Goal: Task Accomplishment & Management: Complete application form

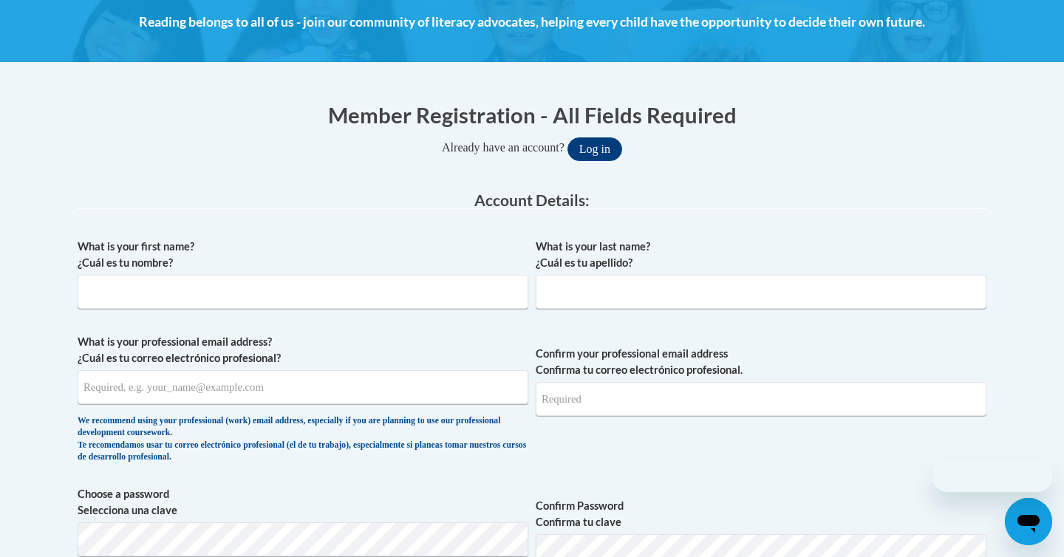
scroll to position [266, 0]
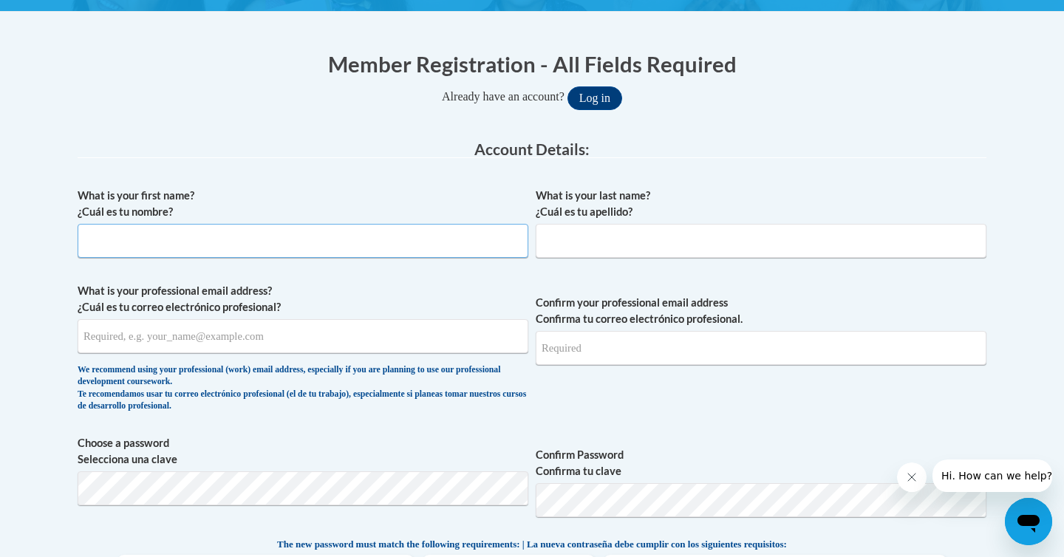
click at [457, 250] on input "What is your first name? ¿Cuál es tu nombre?" at bounding box center [303, 241] width 451 height 34
type input "Denaziah"
click at [730, 253] on input "What is your last name? ¿Cuál es tu apellido?" at bounding box center [761, 241] width 451 height 34
type input "Watts"
click at [327, 332] on input "What is your professional email address? ¿Cuál es tu correo electrónico profesi…" at bounding box center [303, 336] width 451 height 34
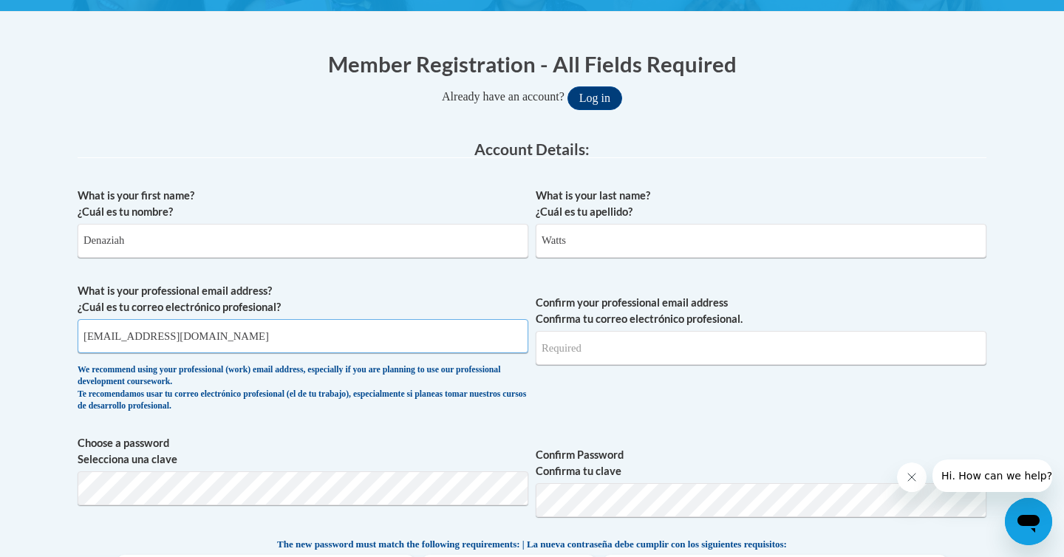
type input "[EMAIL_ADDRESS][DOMAIN_NAME]"
click at [564, 341] on input "Confirm your professional email address Confirma tu correo electrónico profesio…" at bounding box center [761, 348] width 451 height 34
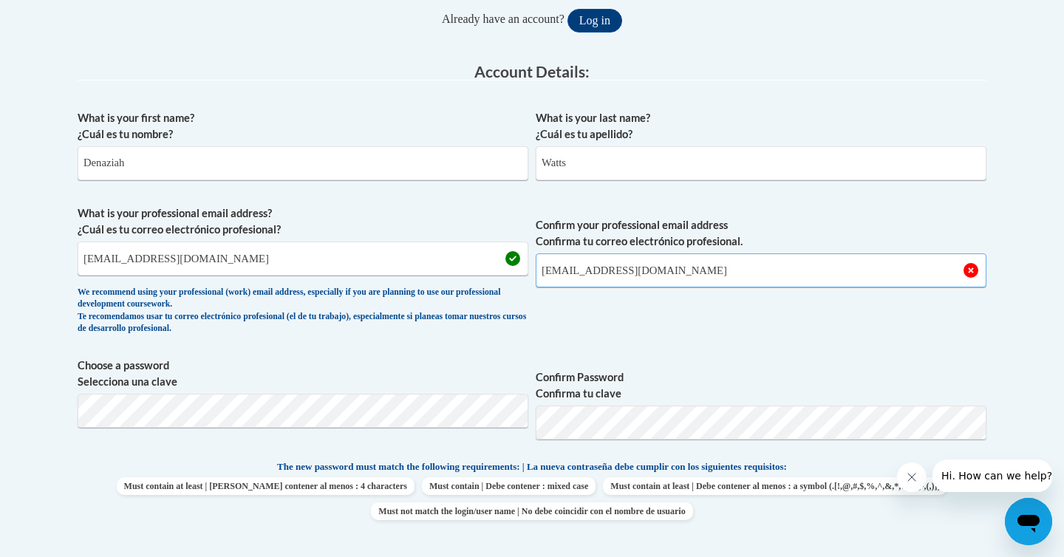
scroll to position [361, 0]
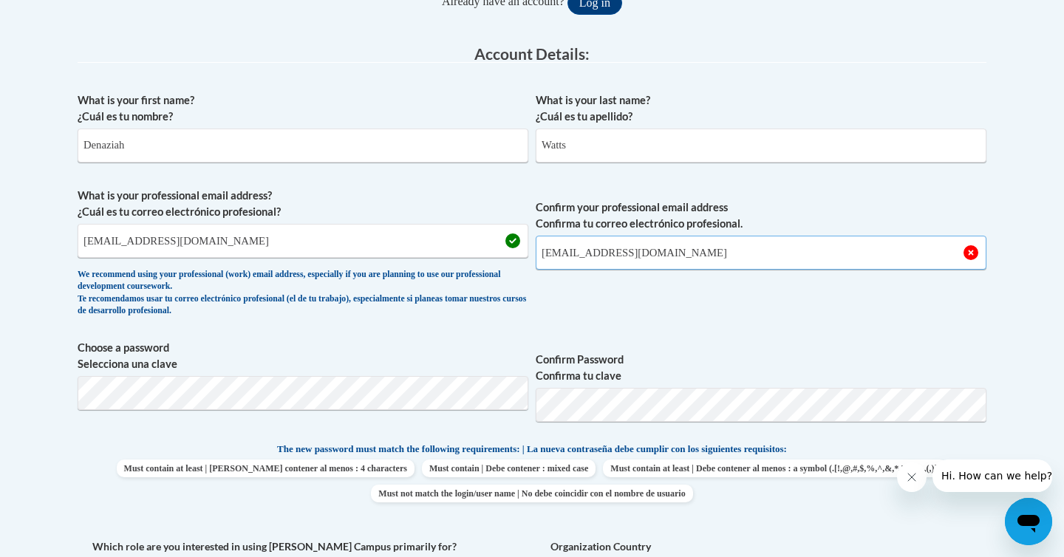
type input "[EMAIL_ADDRESS][DOMAIN_NAME]"
click at [567, 0] on button "Log in" at bounding box center [594, 3] width 55 height 24
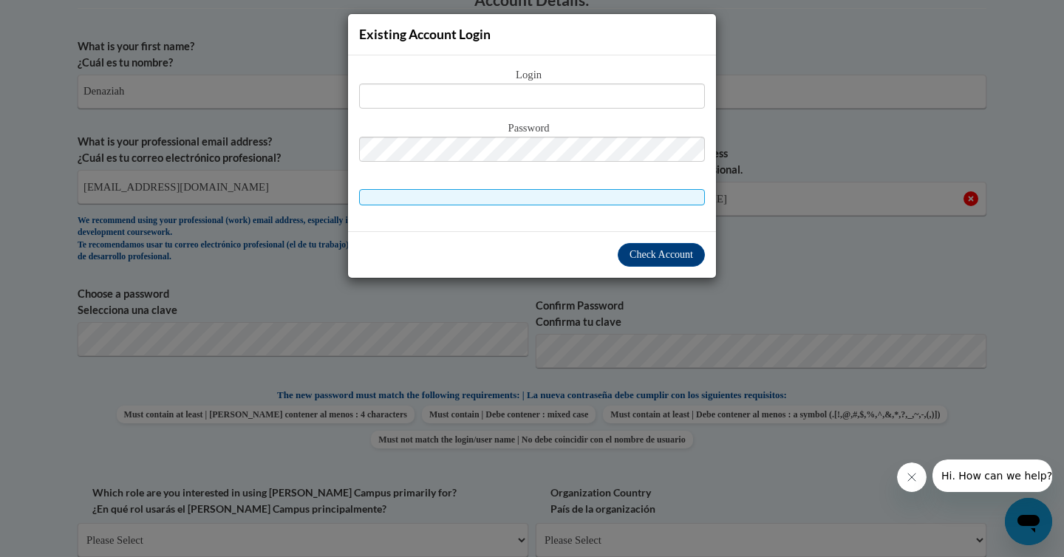
click at [732, 266] on div "Existing Account Login Login Password" at bounding box center [532, 278] width 1064 height 557
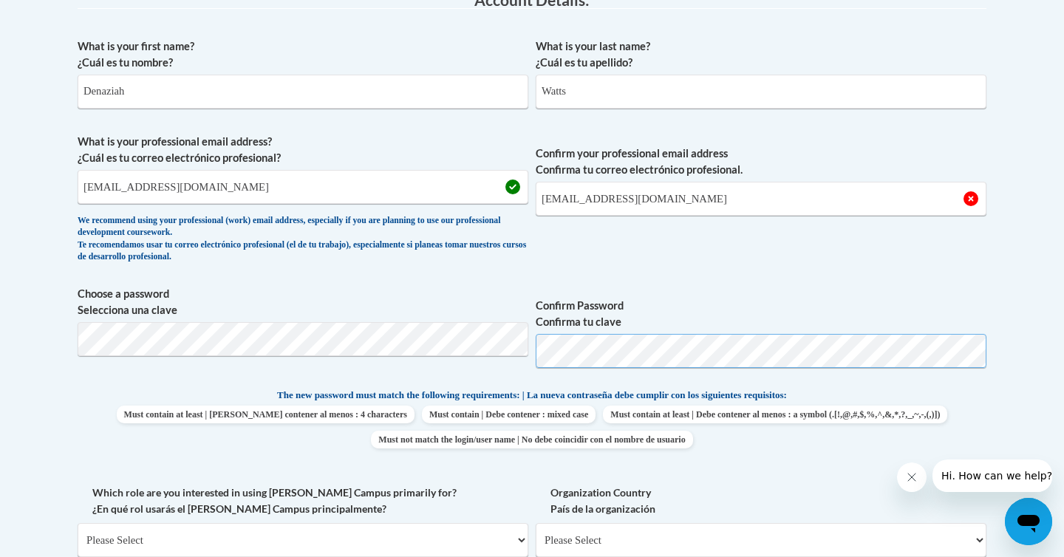
click at [524, 346] on span "Choose a password Selecciona una clave Confirm Password Confirma tu clave" at bounding box center [532, 333] width 909 height 94
click at [341, 202] on input "[EMAIL_ADDRESS][DOMAIN_NAME]" at bounding box center [303, 187] width 451 height 34
click at [109, 193] on input "[EMAIL_ADDRESS][DOMAIN_NAME]" at bounding box center [303, 187] width 451 height 34
type input "[EMAIL_ADDRESS][DOMAIN_NAME]"
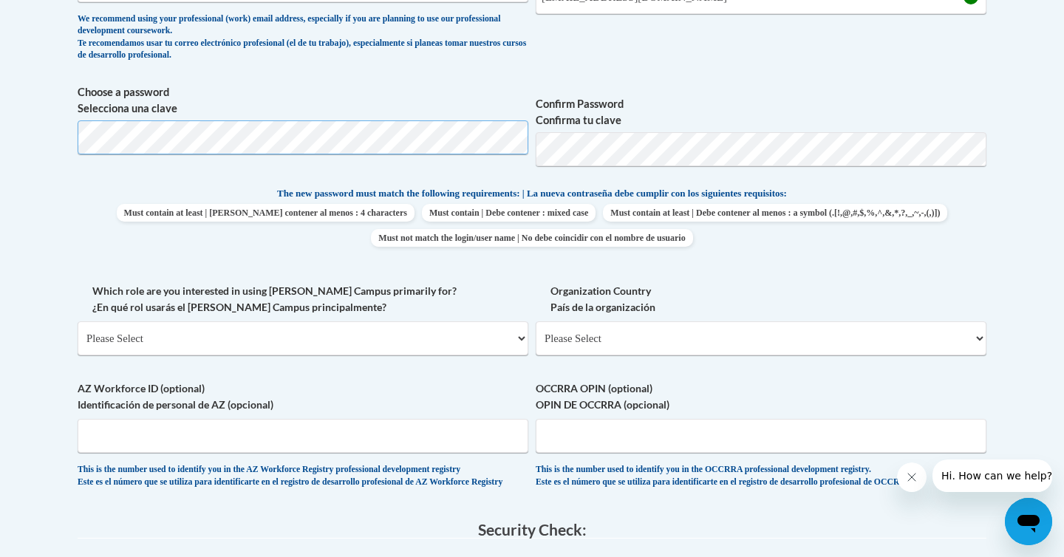
scroll to position [621, 0]
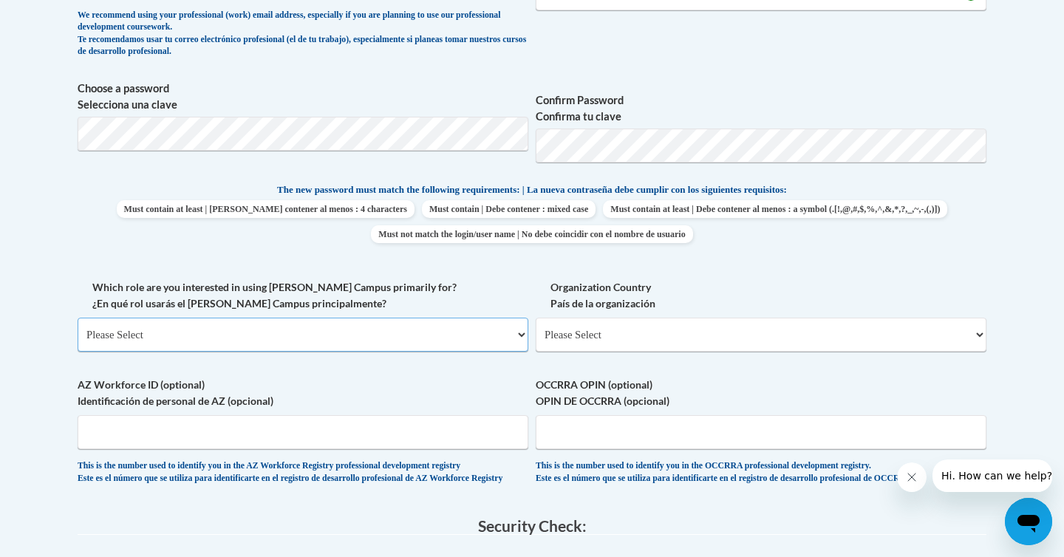
click at [215, 338] on select "Please Select College/University | Colegio/Universidad Community/Nonprofit Part…" at bounding box center [303, 335] width 451 height 34
select select "fbf2d438-af2f-41f8-98f1-81c410e29de3"
click at [78, 318] on select "Please Select College/University | Colegio/Universidad Community/Nonprofit Part…" at bounding box center [303, 335] width 451 height 34
click at [0, 0] on select "Please Select Early Learning/Daycare Teacher/Family Home Care Provider | Maestr…" at bounding box center [0, 0] width 0 height 0
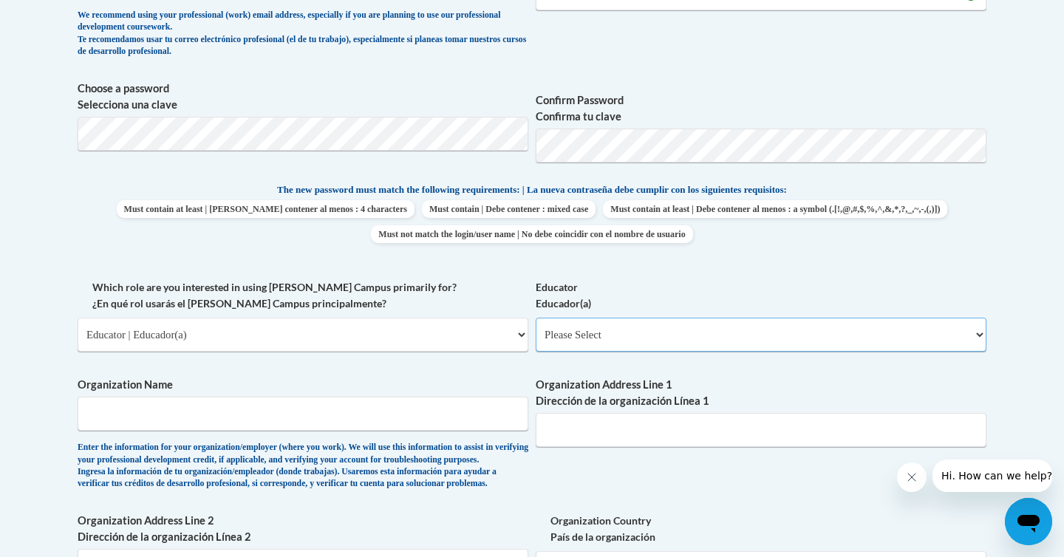
select select "8e40623d-54d0-45cd-9f92-5df65cd3f8cf"
click at [536, 318] on select "Please Select Early Learning/Daycare Teacher/Family Home Care Provider | Maestr…" at bounding box center [761, 335] width 451 height 34
click at [299, 408] on input "Organization Name" at bounding box center [303, 414] width 451 height 34
type input "[PERSON_NAME] Vision Primary"
click at [603, 434] on input "Organization Address Line 1 Dirección de la organización Línea 1" at bounding box center [761, 430] width 451 height 34
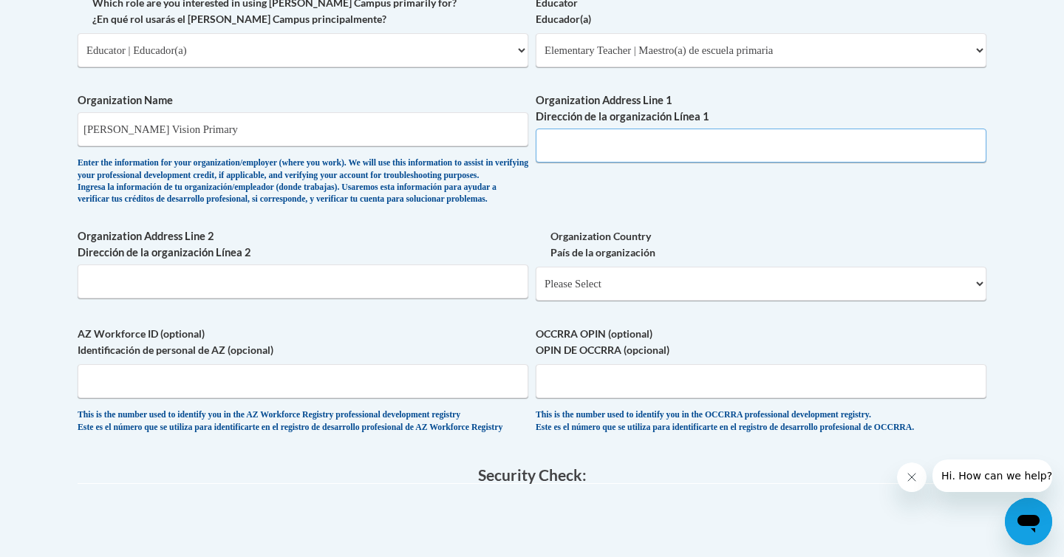
scroll to position [908, 0]
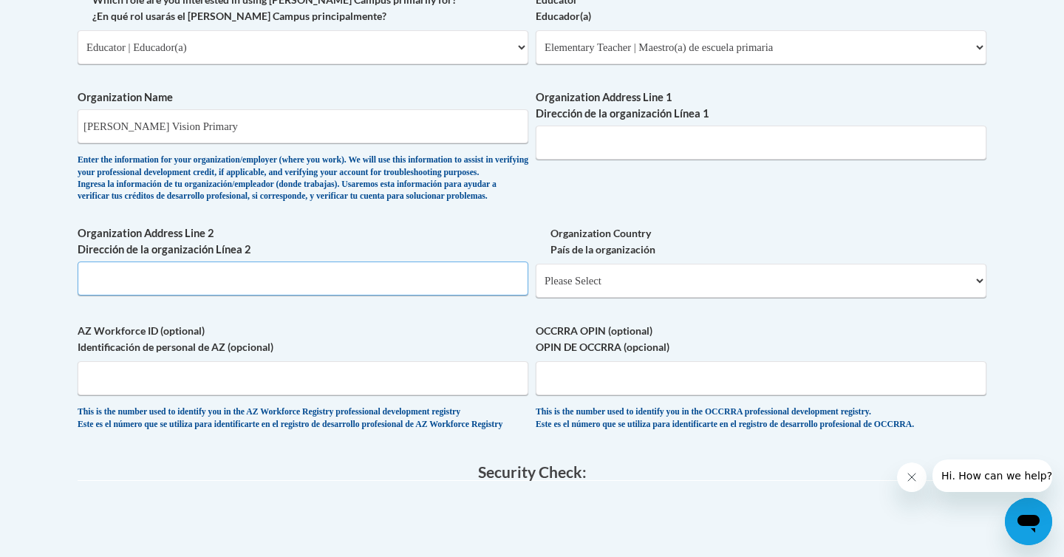
click at [297, 296] on input "Organization Address Line 2 Dirección de la organización Línea 2" at bounding box center [303, 279] width 451 height 34
type input "[STREET_ADDRESS]"
click at [599, 290] on select "Please Select [GEOGRAPHIC_DATA] | [GEOGRAPHIC_DATA] Outside of [GEOGRAPHIC_DATA…" at bounding box center [761, 281] width 451 height 34
select select "ad49bcad-a171-4b2e-b99c-48b446064914"
click at [536, 287] on select "Please Select [GEOGRAPHIC_DATA] | [GEOGRAPHIC_DATA] Outside of [GEOGRAPHIC_DATA…" at bounding box center [761, 281] width 451 height 34
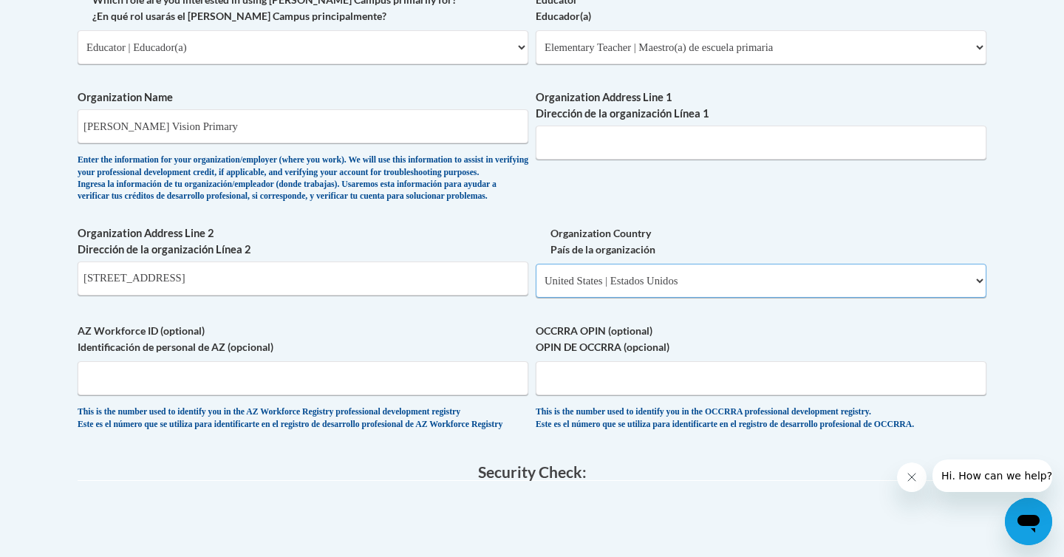
select select
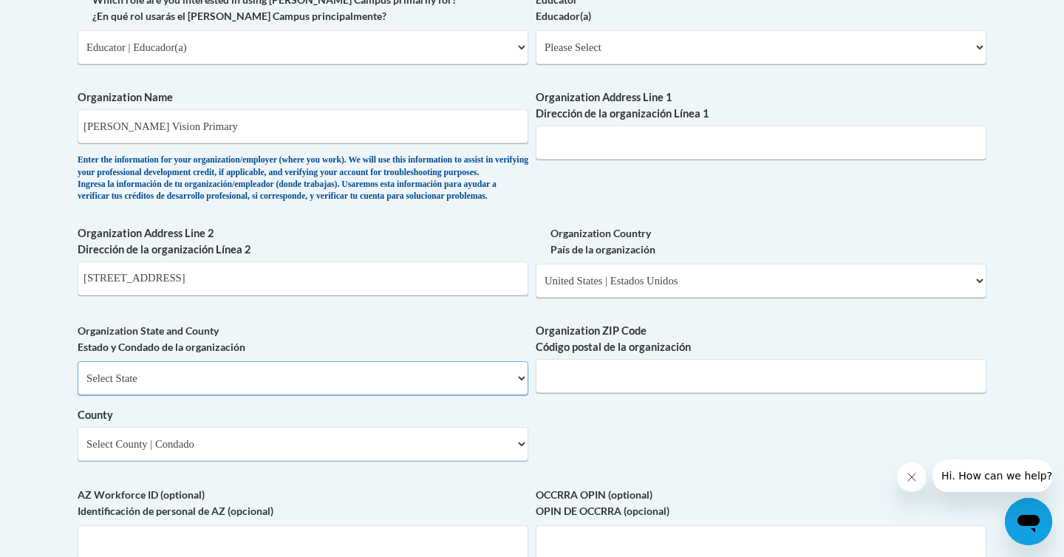
click at [354, 389] on select "Select State [US_STATE] [US_STATE] [US_STATE] [US_STATE] [US_STATE] [US_STATE] …" at bounding box center [303, 378] width 451 height 34
select select "[US_STATE]"
click at [78, 386] on select "Select State [US_STATE] [US_STATE] [US_STATE] [US_STATE] [US_STATE] [US_STATE] …" at bounding box center [303, 378] width 451 height 34
click at [559, 390] on input "Organization ZIP Code Código postal de la organización" at bounding box center [761, 376] width 451 height 34
type input "30315"
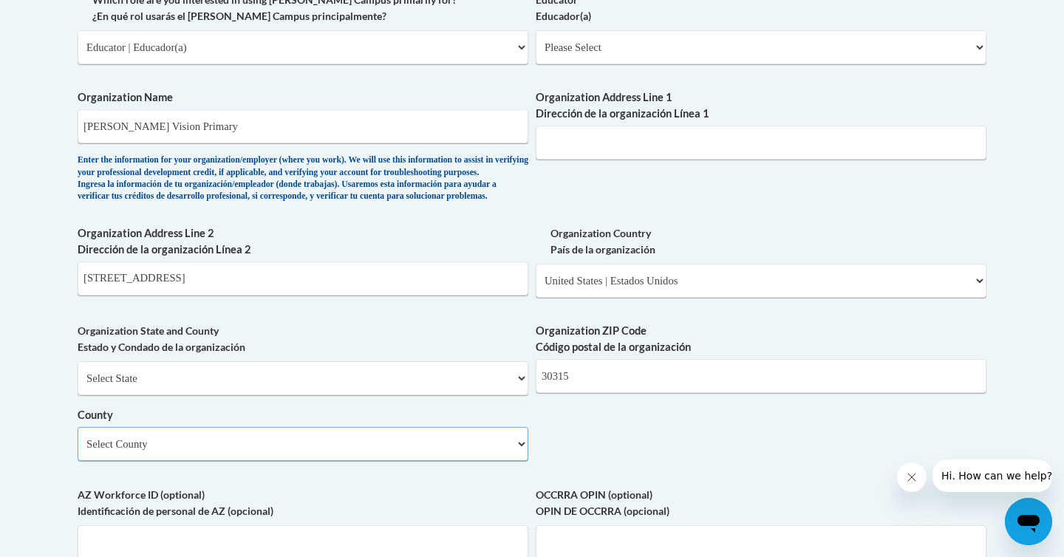
click at [324, 460] on select "Select County [PERSON_NAME] [PERSON_NAME] [PERSON_NAME] [PERSON_NAME] [PERSON_N…" at bounding box center [303, 444] width 451 height 34
select select "[PERSON_NAME]"
click at [78, 451] on select "Select County [PERSON_NAME] [PERSON_NAME] [PERSON_NAME] [PERSON_NAME] [PERSON_N…" at bounding box center [303, 444] width 451 height 34
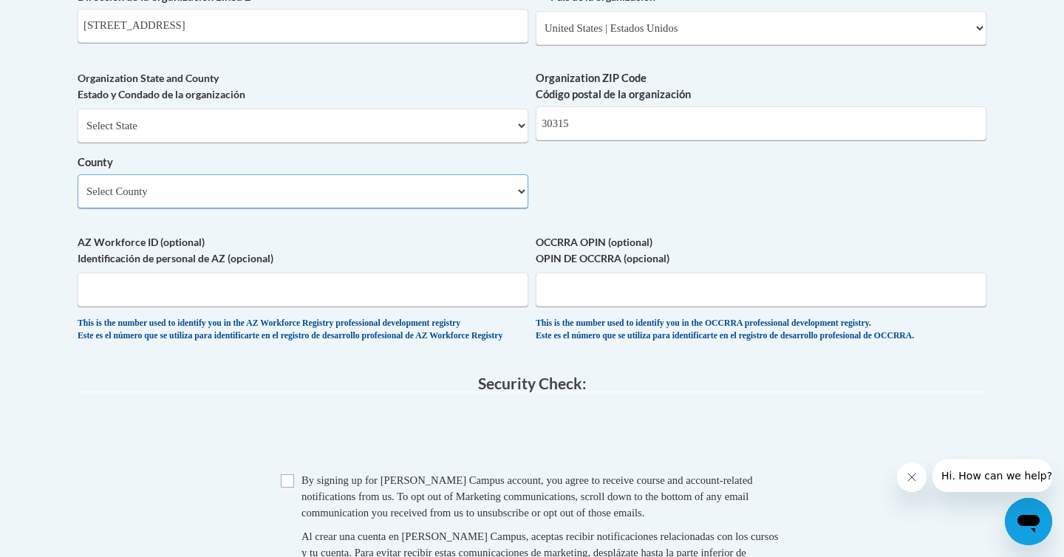
scroll to position [1182, 0]
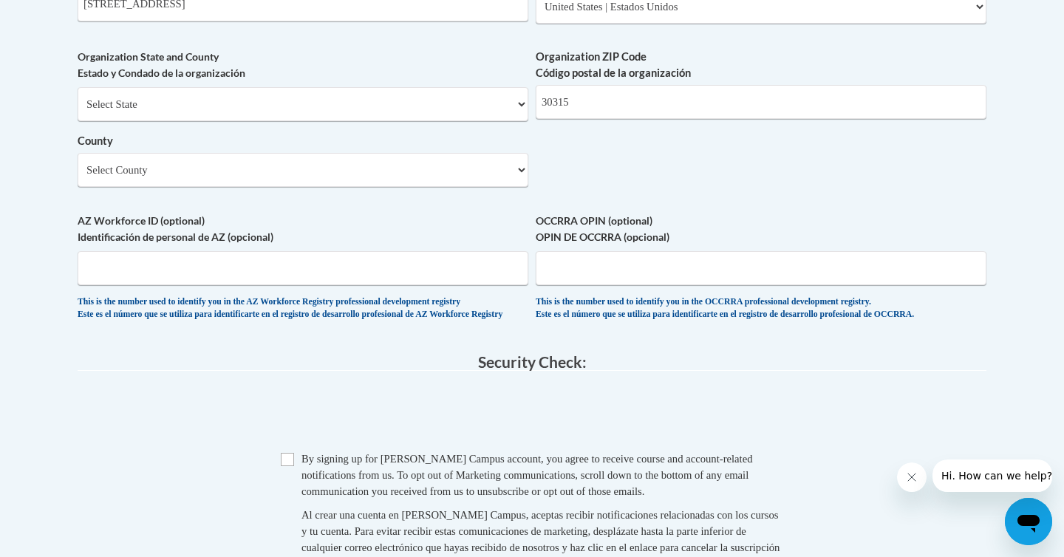
click at [293, 503] on span "Checkbox By signing up for [PERSON_NAME] Campus account, you agree to receive c…" at bounding box center [532, 519] width 502 height 136
click at [284, 466] on input "Checkbox" at bounding box center [287, 459] width 13 height 13
checkbox input "true"
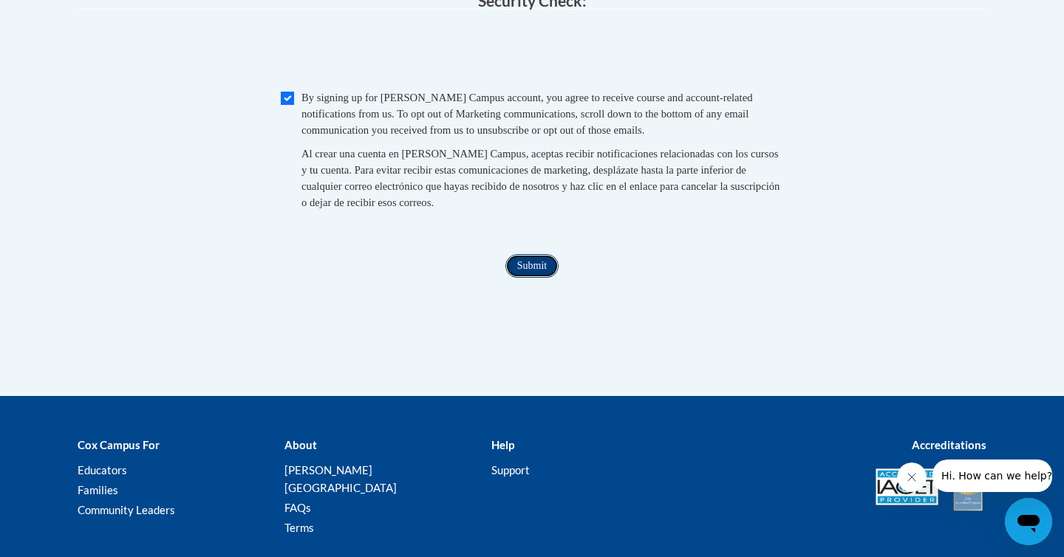
click at [519, 278] on input "Submit" at bounding box center [531, 266] width 53 height 24
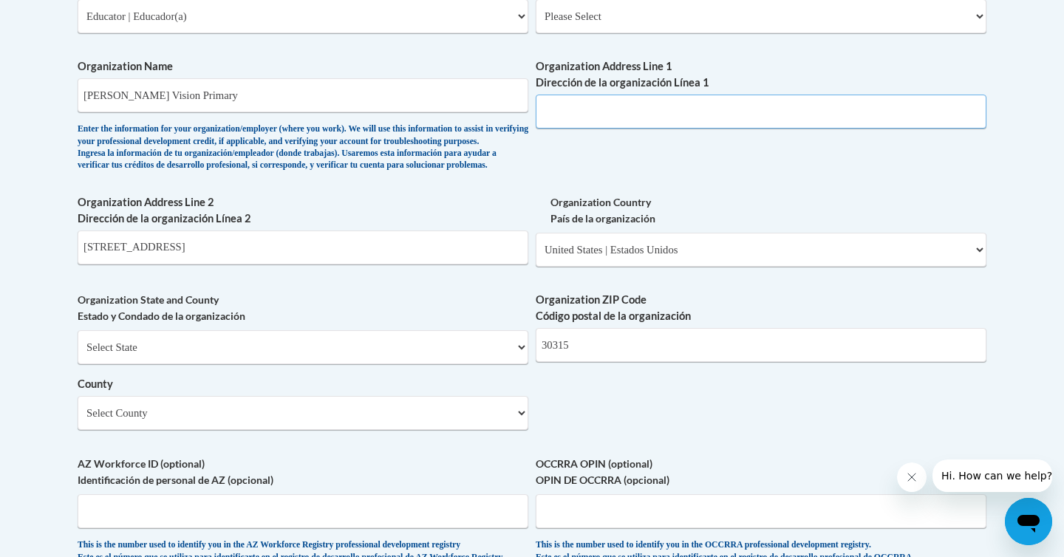
scroll to position [934, 0]
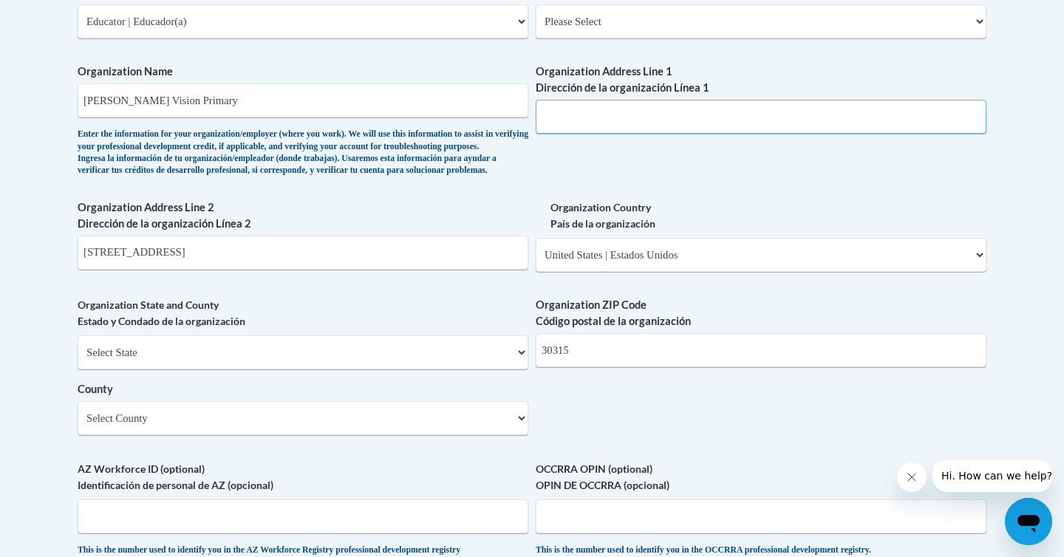
click at [565, 117] on input "Organization Address Line 1 Dirección de la organización Línea 1" at bounding box center [761, 117] width 451 height 34
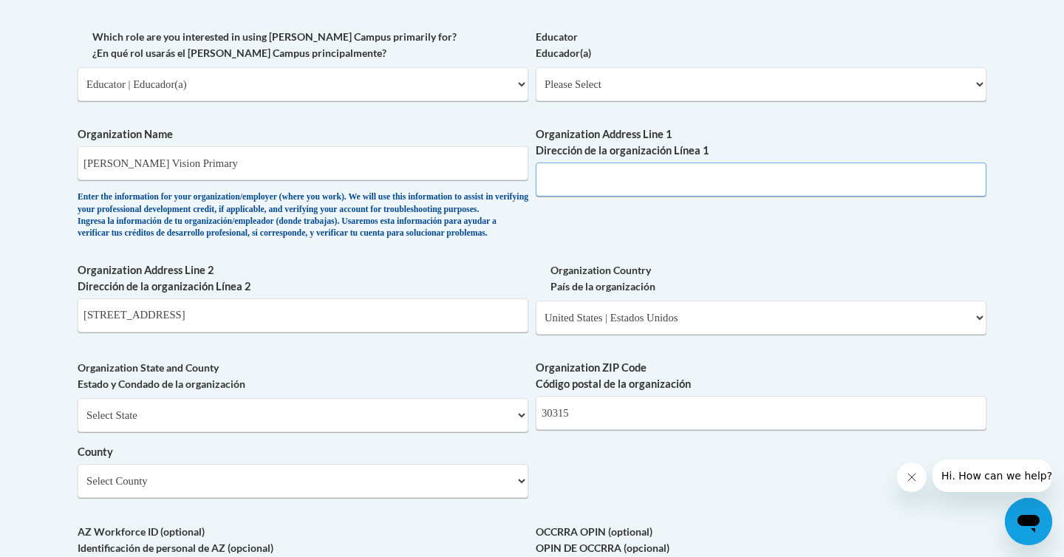
scroll to position [870, 0]
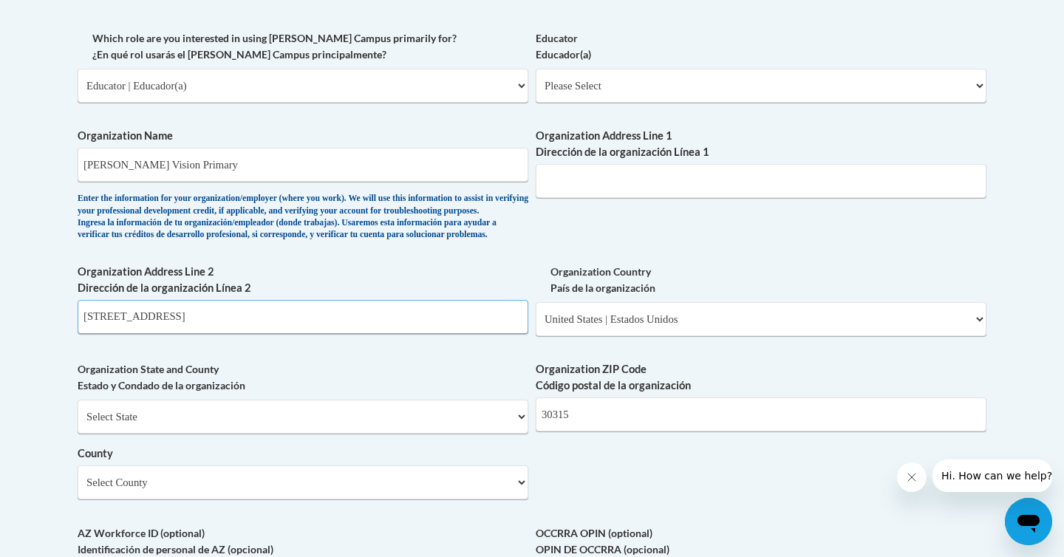
drag, startPoint x: 185, startPoint y: 344, endPoint x: 66, endPoint y: 345, distance: 118.9
click at [66, 345] on div "Member Registration - All Fields Required Already have an account? Log in Prefe…" at bounding box center [531, 205] width 931 height 1551
click at [585, 172] on input "Organization Address Line 1 Dirección de la organización Línea 1" at bounding box center [761, 181] width 451 height 34
paste input "[STREET_ADDRESS]"
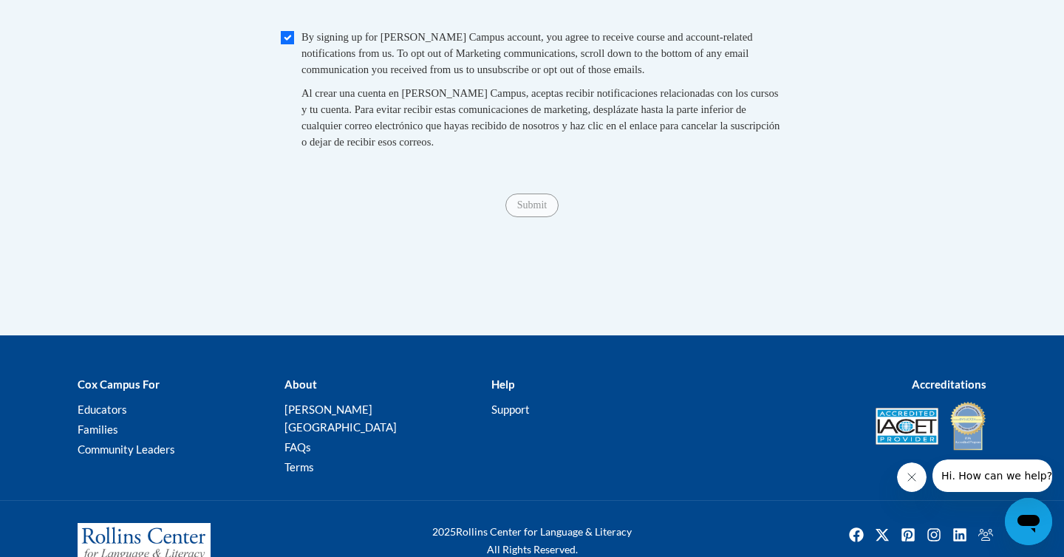
scroll to position [1593, 0]
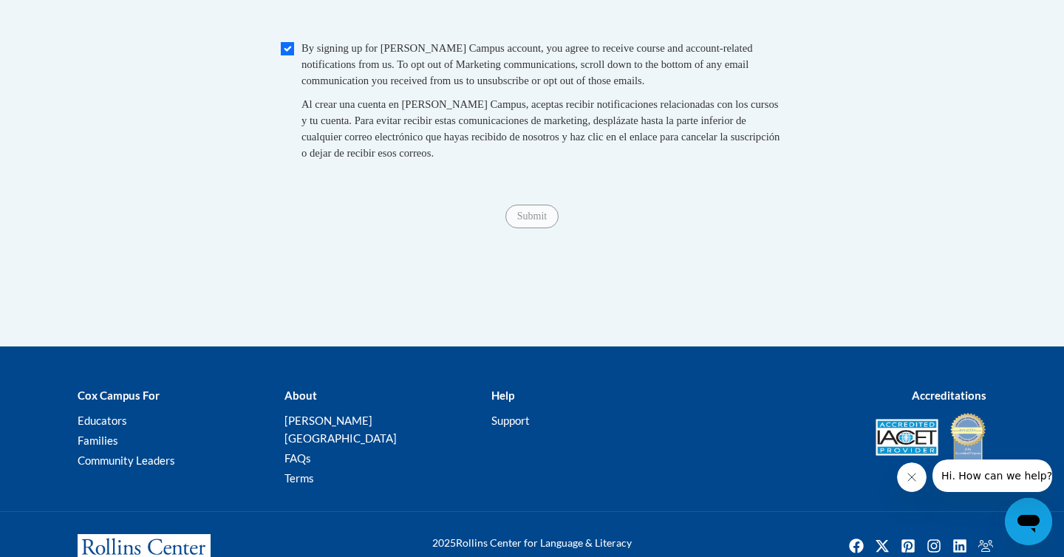
type input "[STREET_ADDRESS]"
click at [285, 55] on input "Checkbox" at bounding box center [287, 48] width 13 height 13
checkbox input "true"
click at [506, 228] on div "Submit Submit" at bounding box center [532, 217] width 909 height 24
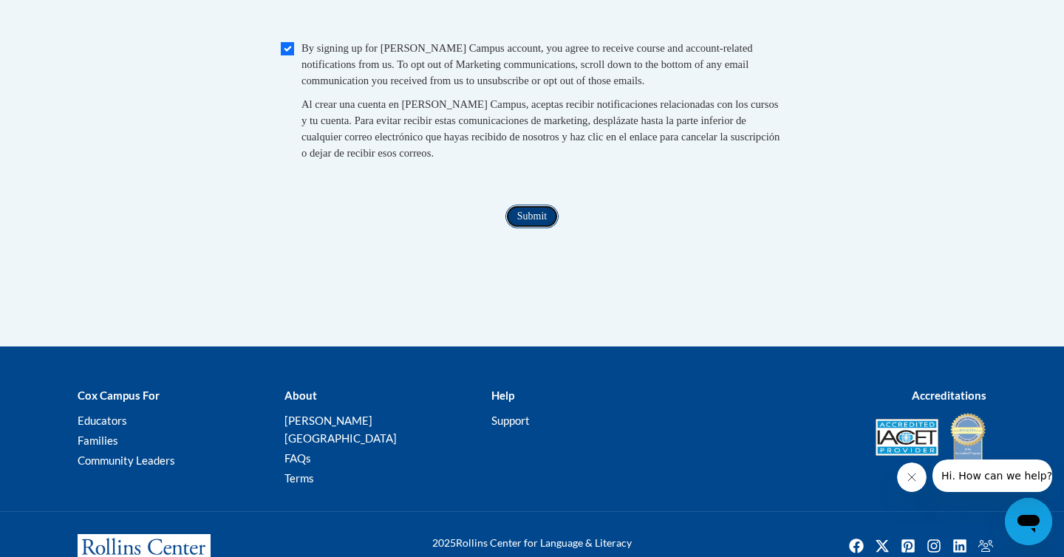
click at [525, 228] on input "Submit" at bounding box center [531, 217] width 53 height 24
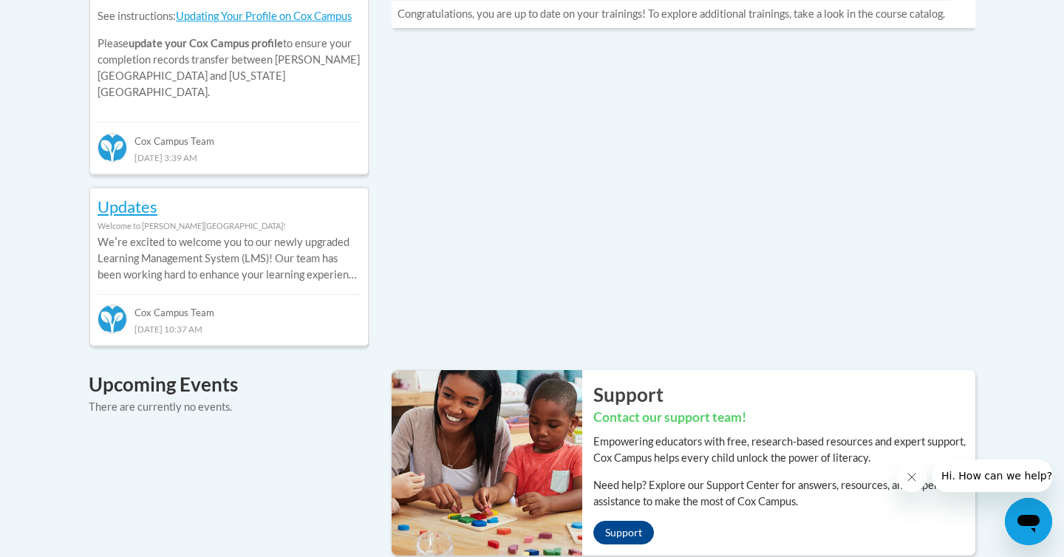
scroll to position [777, 0]
